Goal: Information Seeking & Learning: Learn about a topic

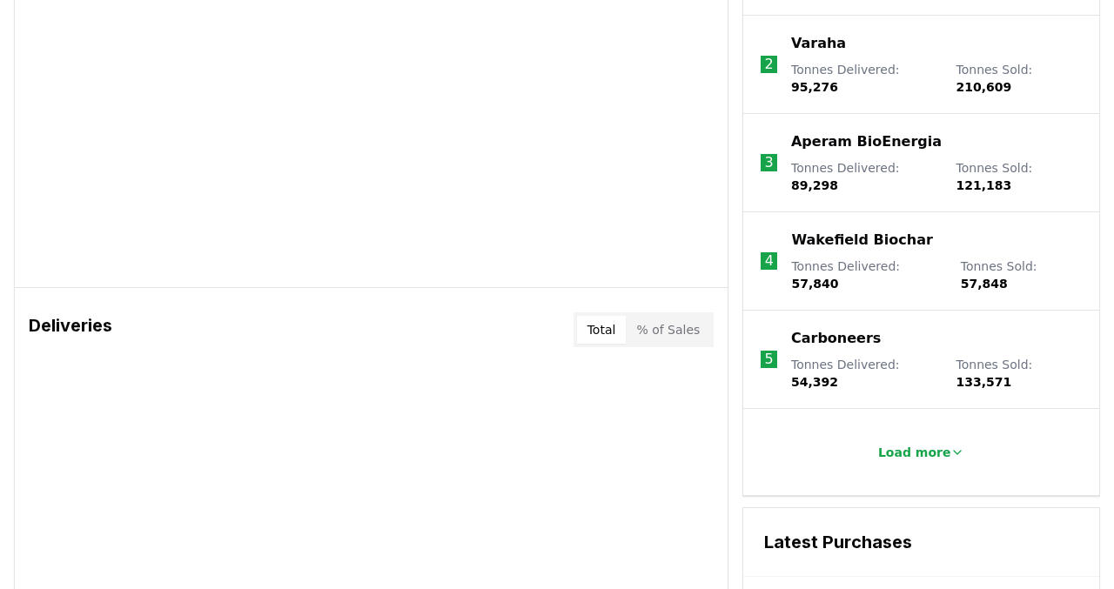
scroll to position [804, 0]
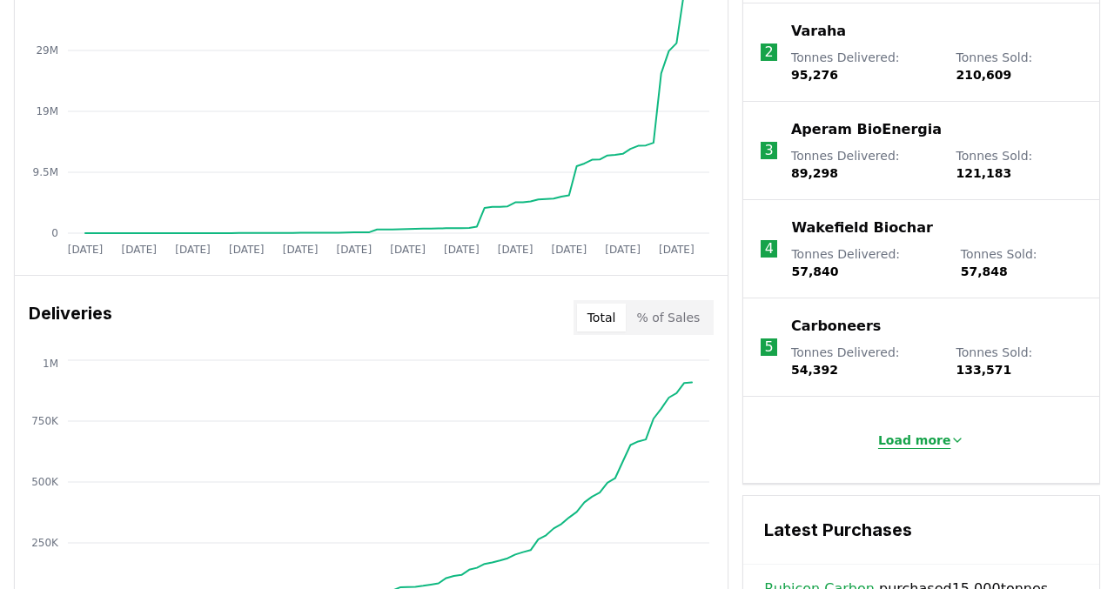
click at [916, 432] on p "Load more" at bounding box center [914, 440] width 73 height 17
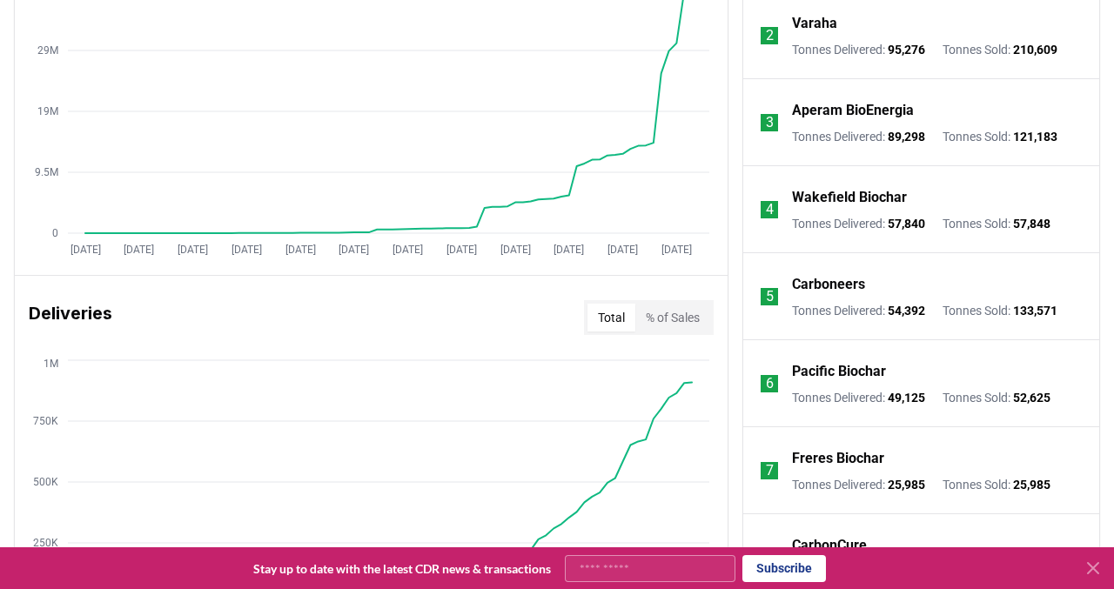
click at [856, 205] on p "Wakefield Biochar" at bounding box center [849, 197] width 115 height 21
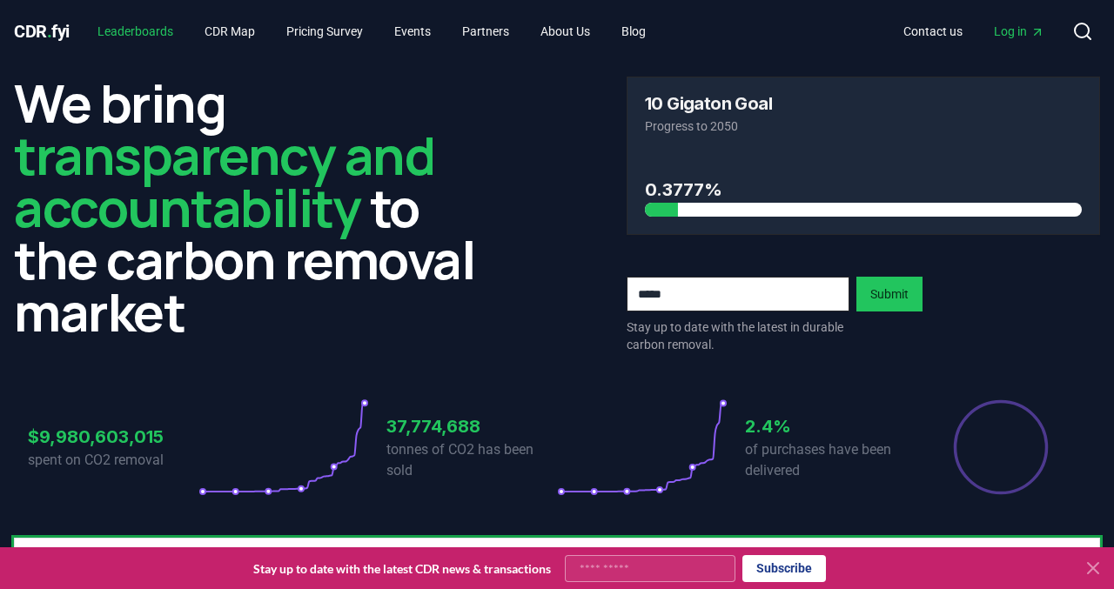
click at [140, 33] on link "Leaderboards" at bounding box center [136, 31] width 104 height 31
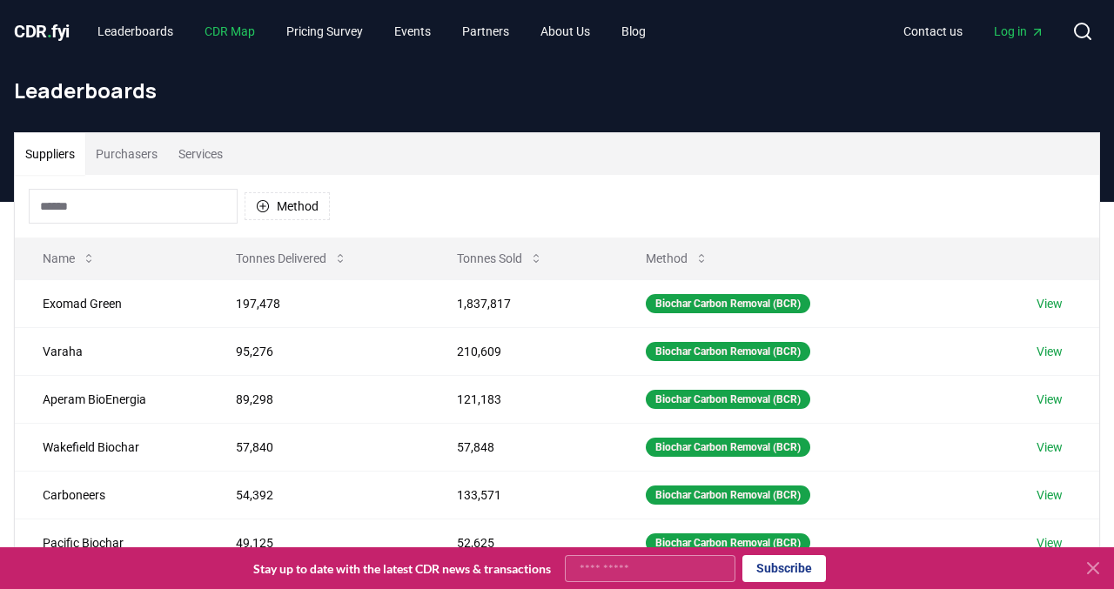
click at [249, 26] on link "CDR Map" at bounding box center [230, 31] width 78 height 31
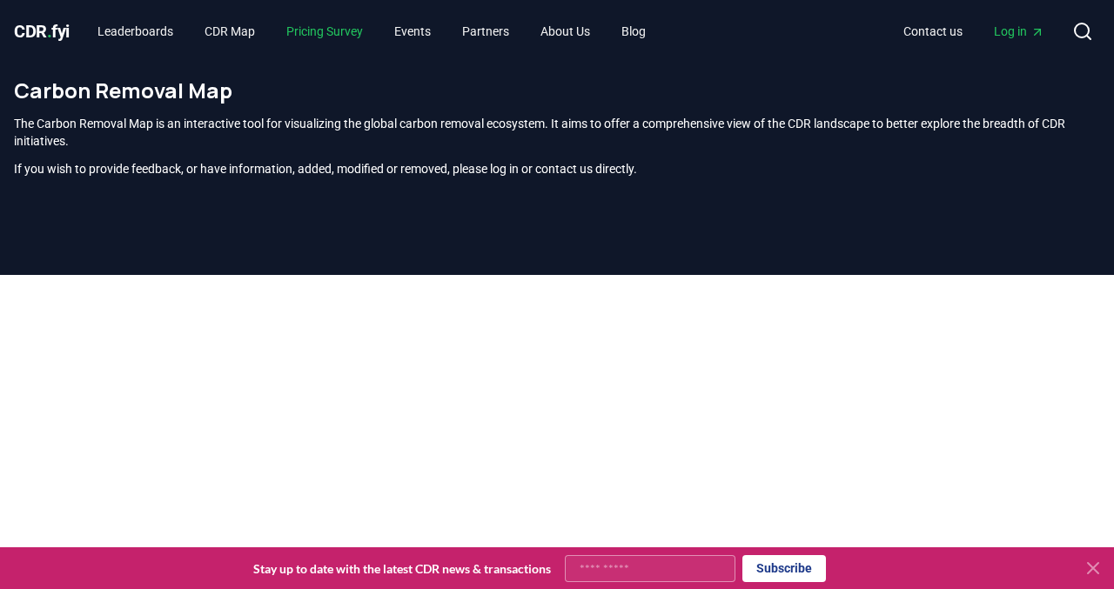
click at [355, 35] on link "Pricing Survey" at bounding box center [324, 31] width 104 height 31
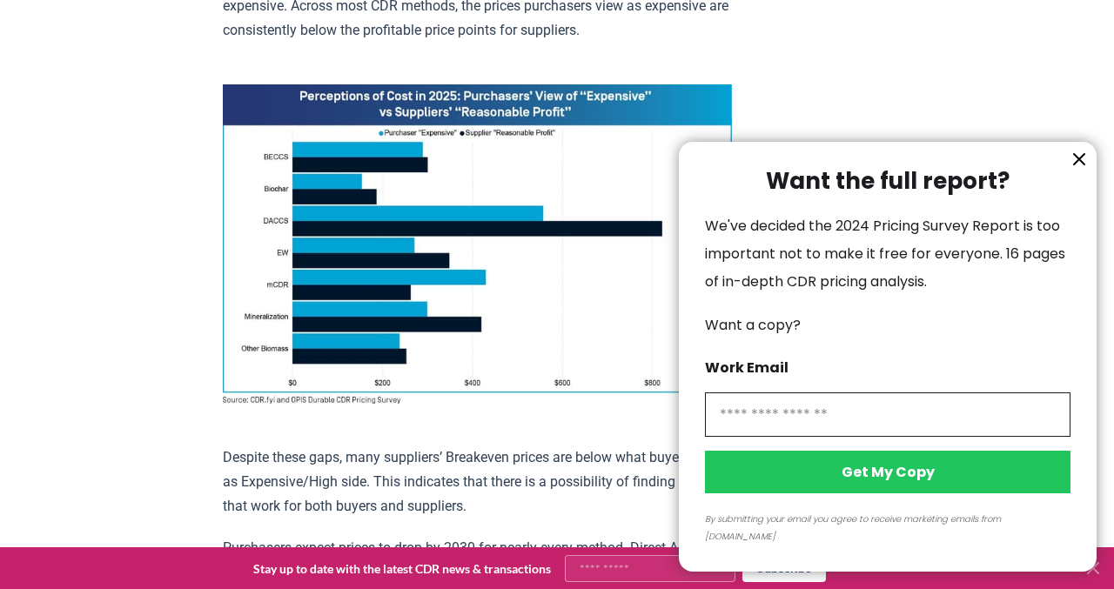
scroll to position [1360, 0]
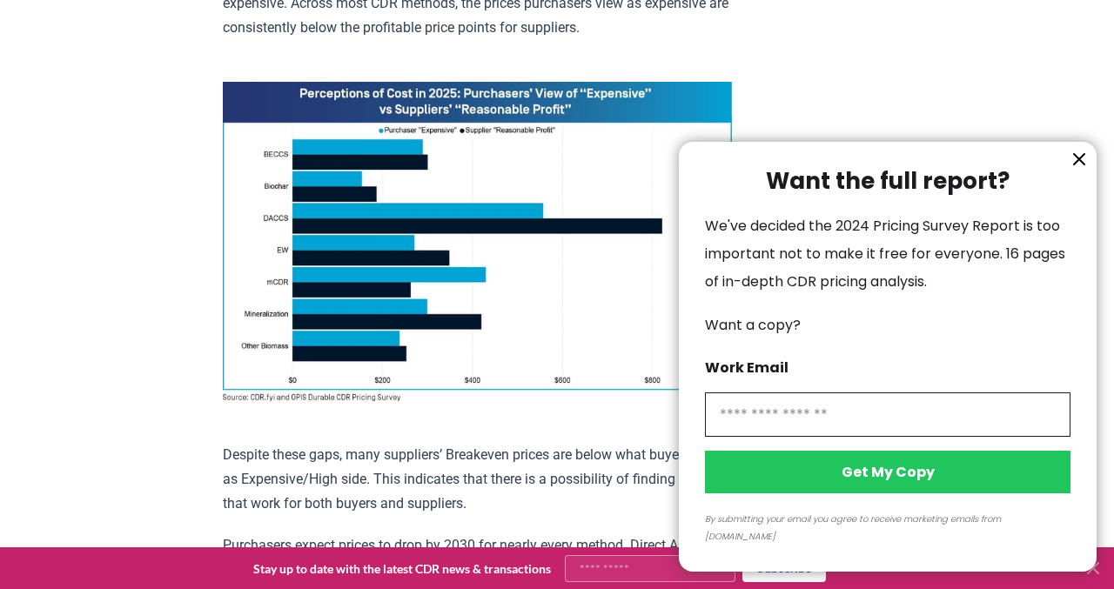
click at [1077, 170] on icon "information" at bounding box center [1078, 159] width 21 height 21
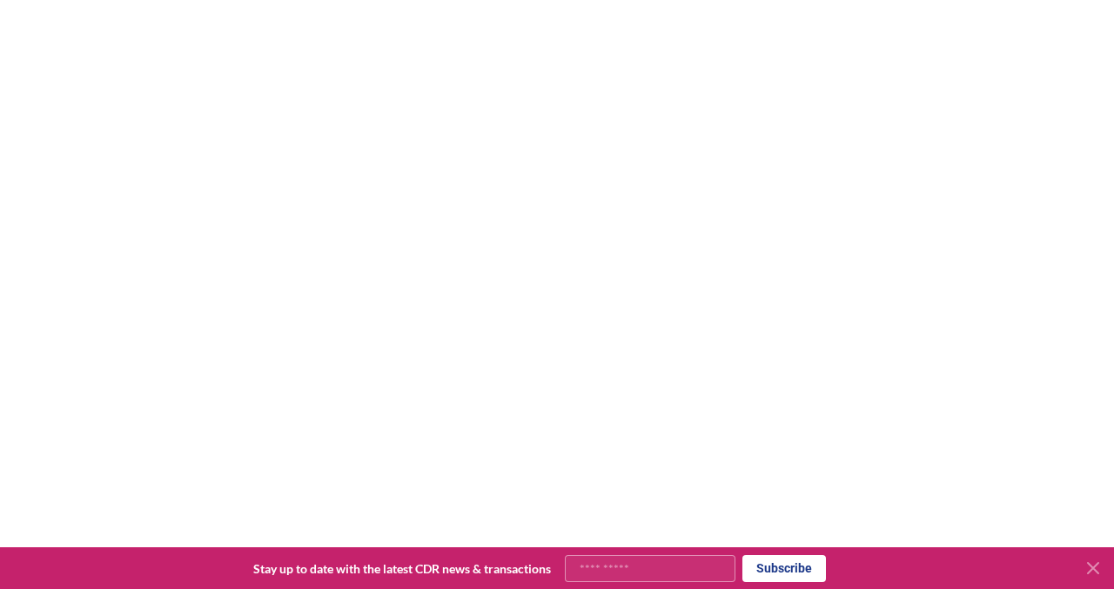
scroll to position [0, 0]
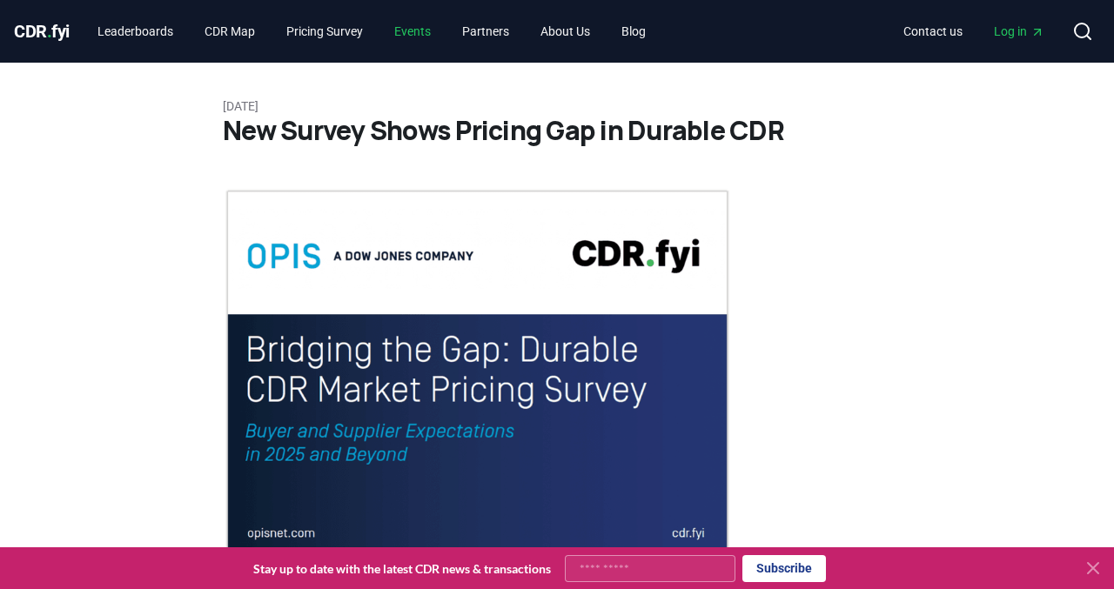
click at [430, 32] on link "Events" at bounding box center [412, 31] width 64 height 31
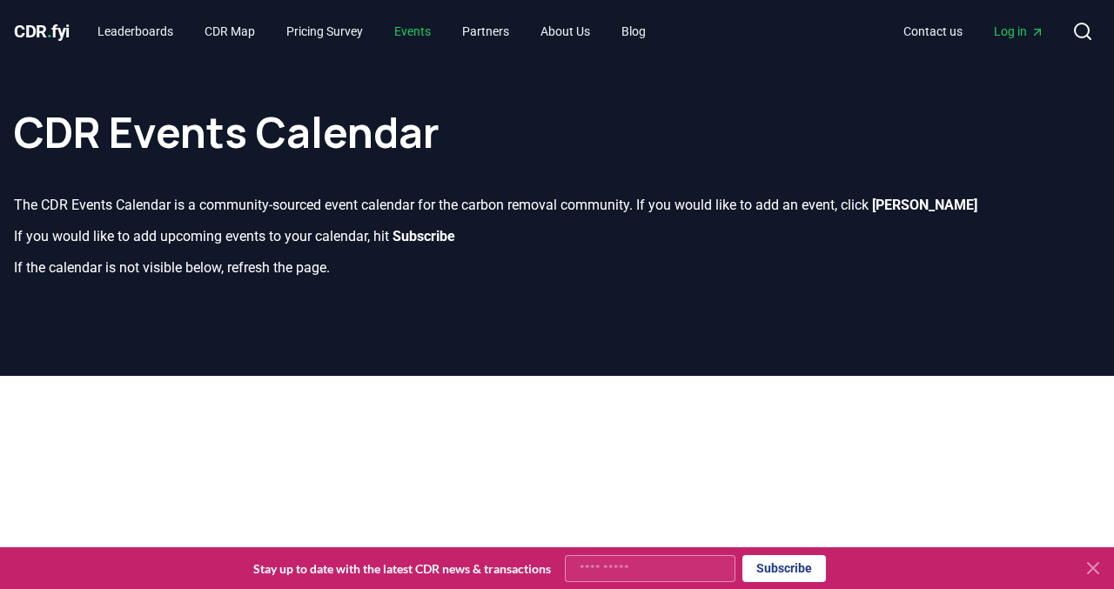
scroll to position [119, 0]
